Goal: Task Accomplishment & Management: Manage account settings

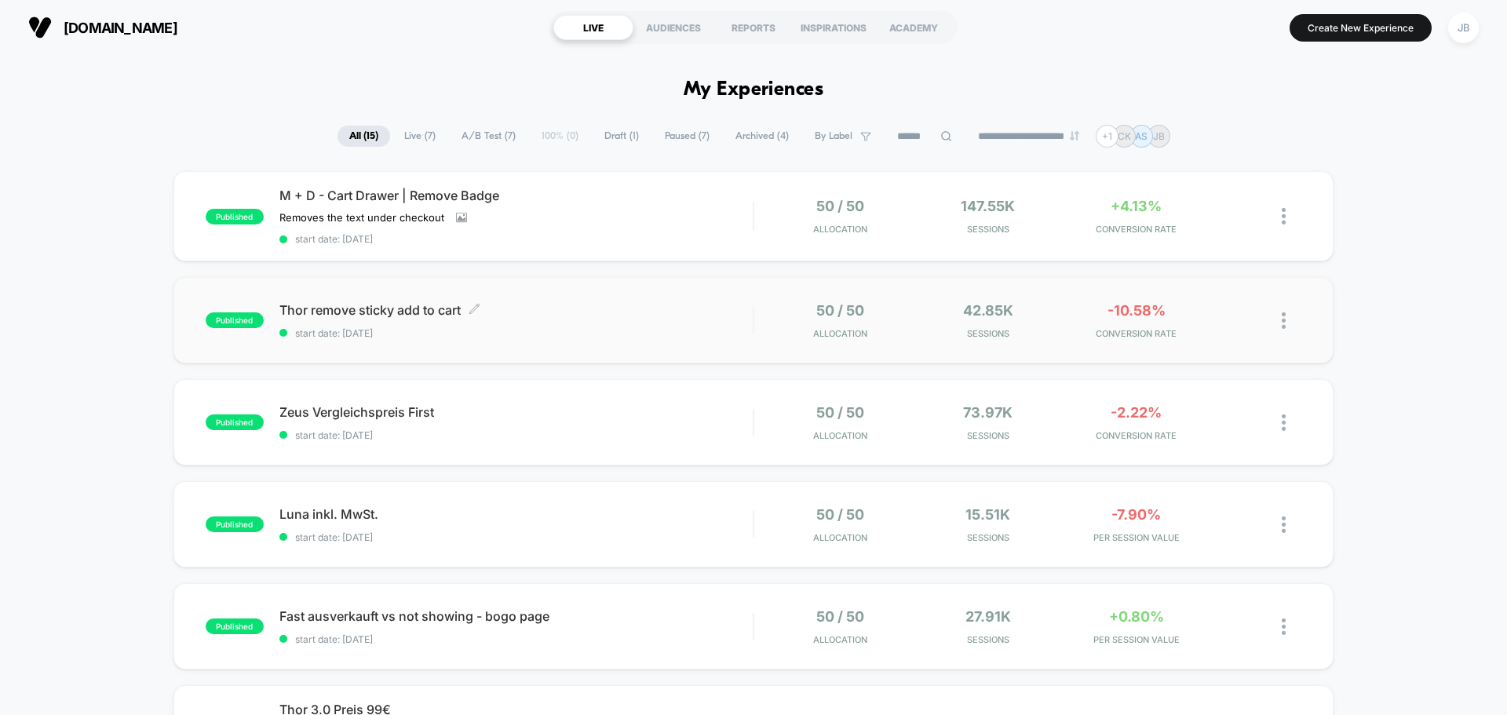
click at [603, 321] on div "Thor remove sticky add to cart Click to edit experience details Click to edit e…" at bounding box center [515, 320] width 473 height 37
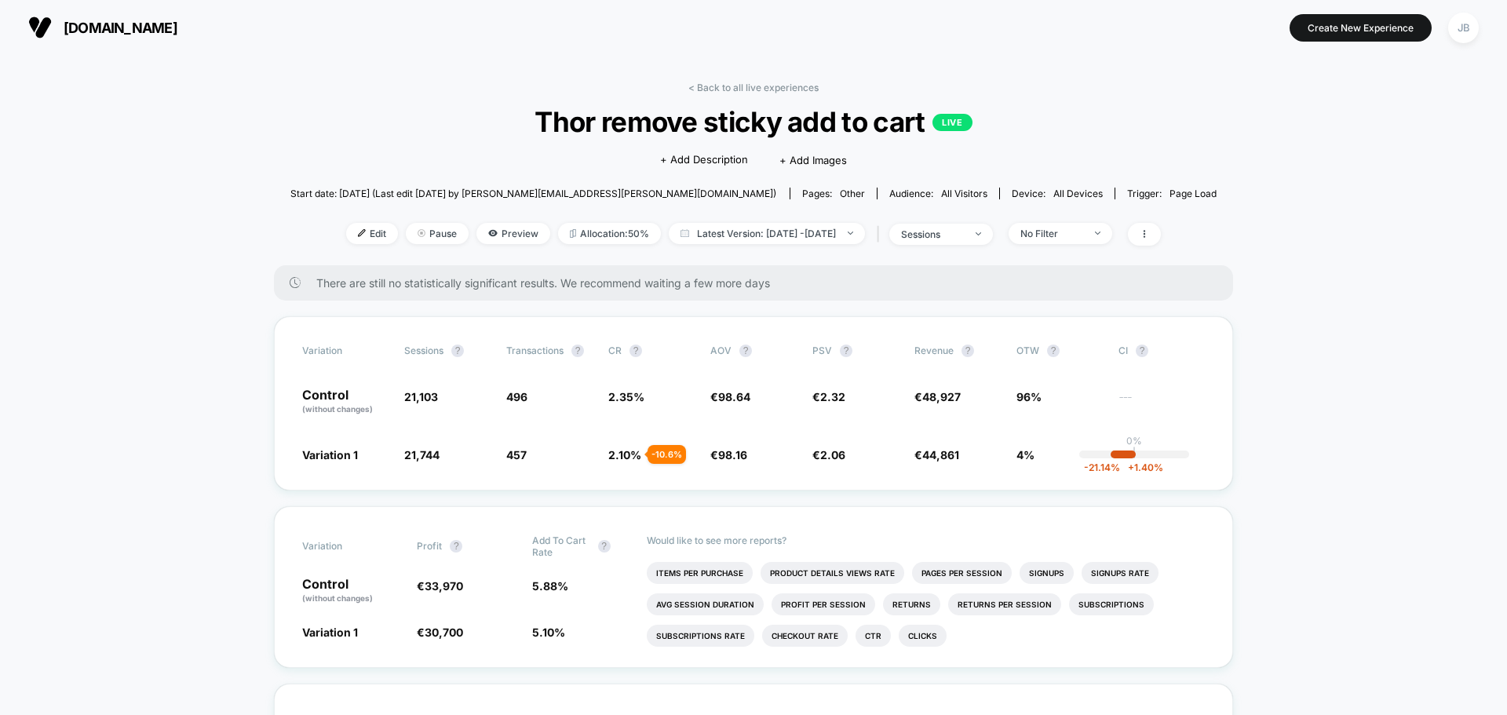
click at [48, 23] on img at bounding box center [40, 28] width 24 height 24
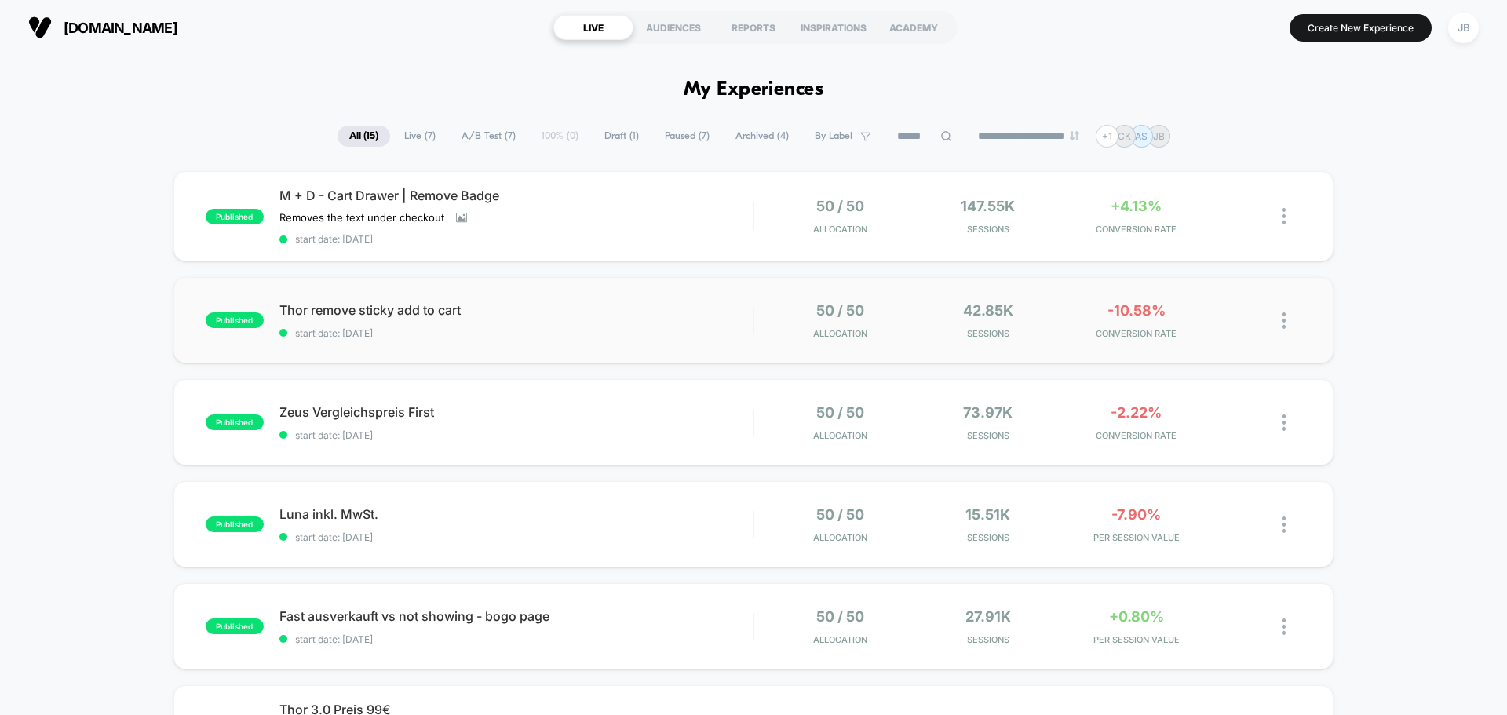
click at [1290, 320] on div at bounding box center [1292, 320] width 20 height 37
click at [1214, 304] on div "Pause" at bounding box center [1203, 302] width 141 height 35
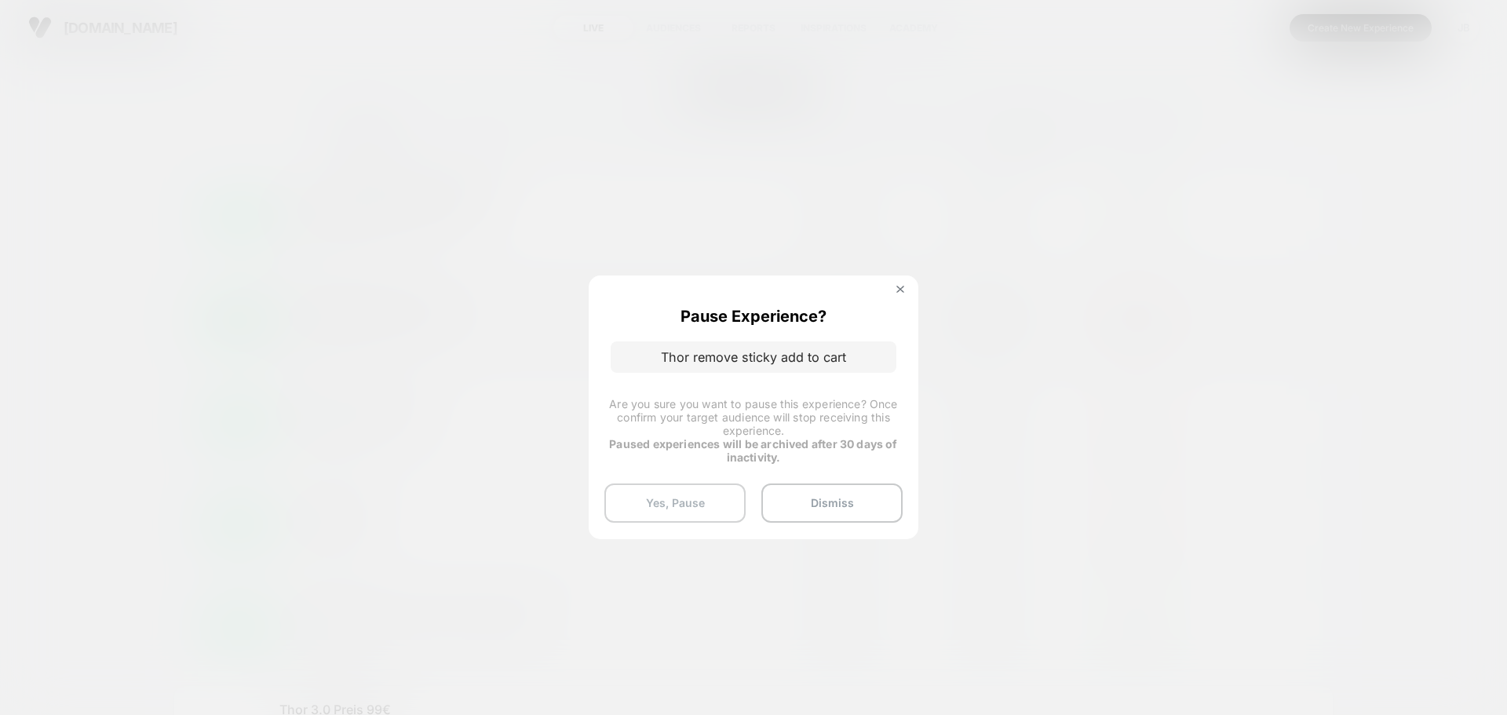
click at [690, 507] on button "Yes, Pause" at bounding box center [674, 503] width 141 height 39
